Goal: Navigation & Orientation: Go to known website

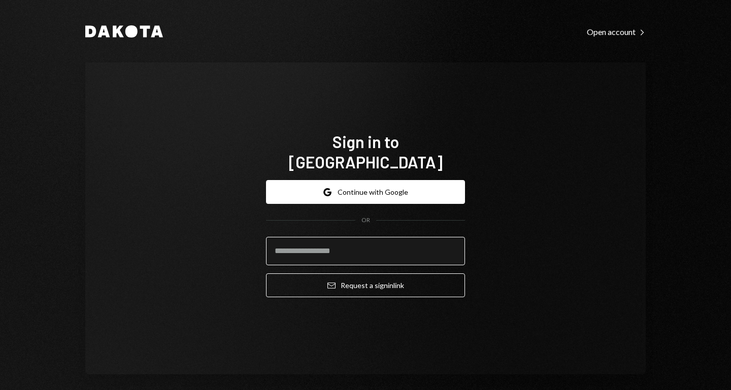
click at [344, 237] on input "email" at bounding box center [365, 251] width 199 height 28
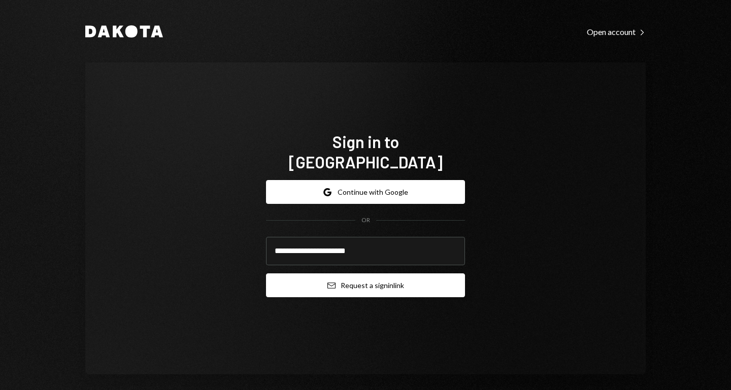
type input "**********"
click at [374, 274] on button "Email Request a sign in link" at bounding box center [365, 286] width 199 height 24
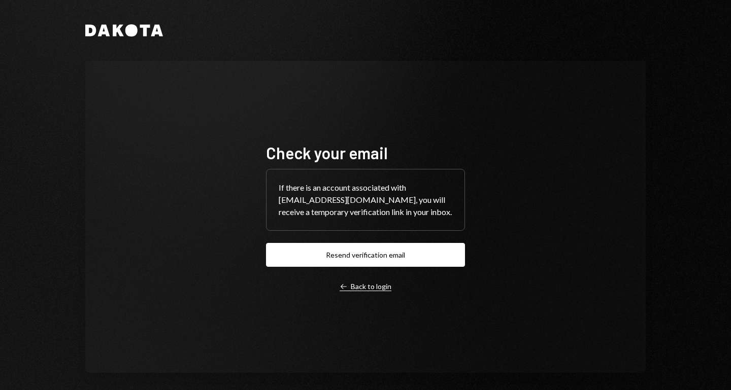
click at [357, 284] on div "Left Arrow Back to login" at bounding box center [366, 286] width 52 height 9
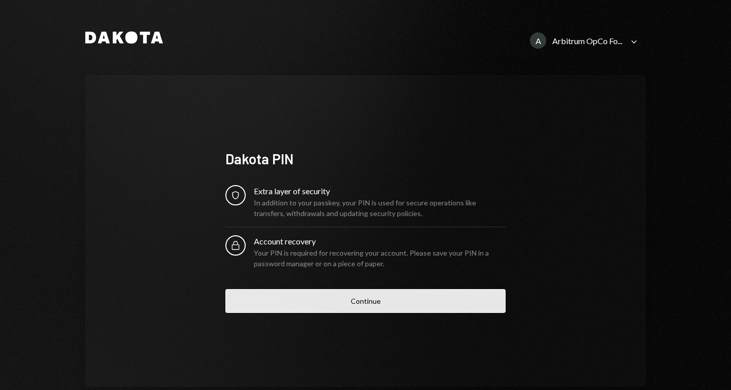
click at [370, 297] on button "Continue" at bounding box center [365, 301] width 280 height 24
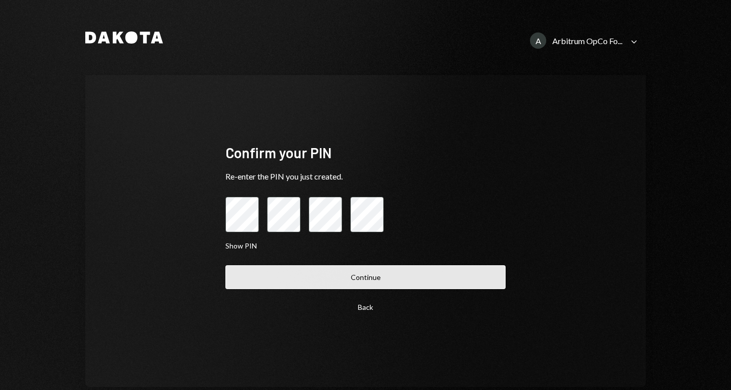
click at [361, 272] on button "Continue" at bounding box center [365, 278] width 280 height 24
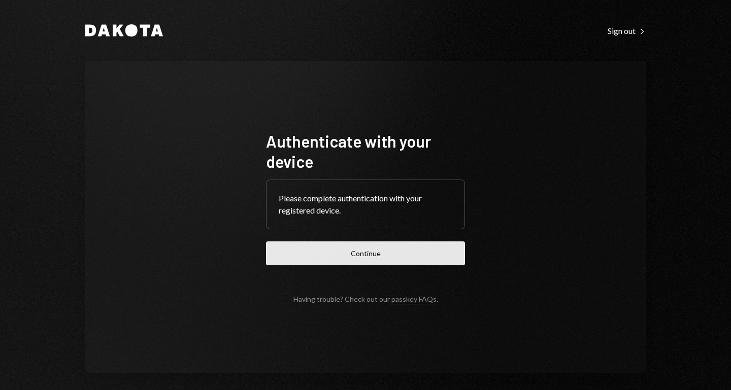
click at [369, 254] on button "Continue" at bounding box center [365, 254] width 199 height 24
